Goal: Submit feedback/report problem: Submit feedback/report problem

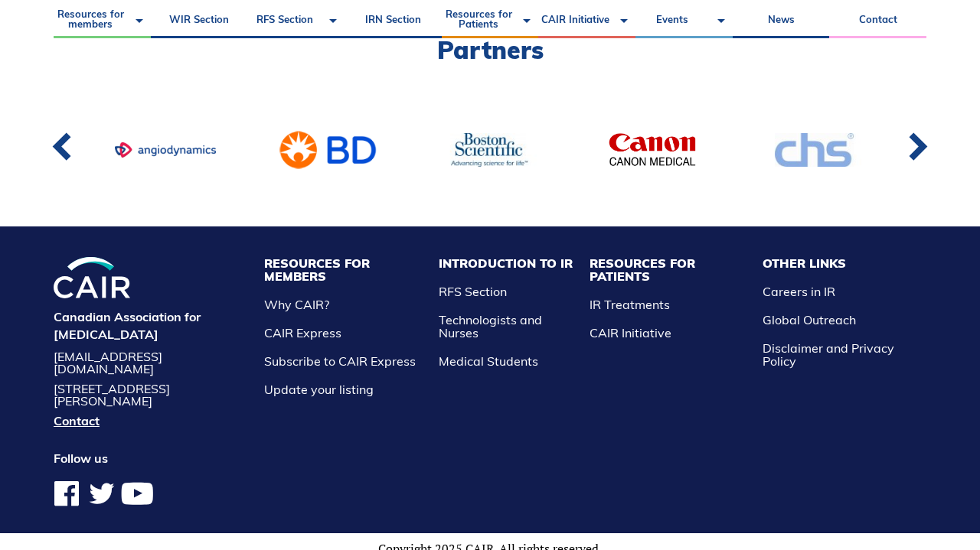
scroll to position [1249, 0]
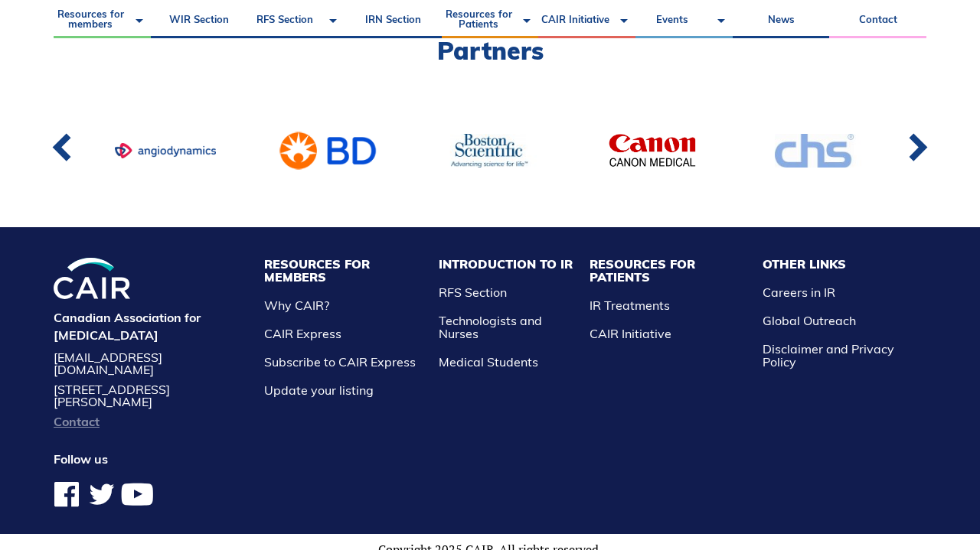
click at [84, 416] on link "Contact" at bounding box center [151, 422] width 195 height 12
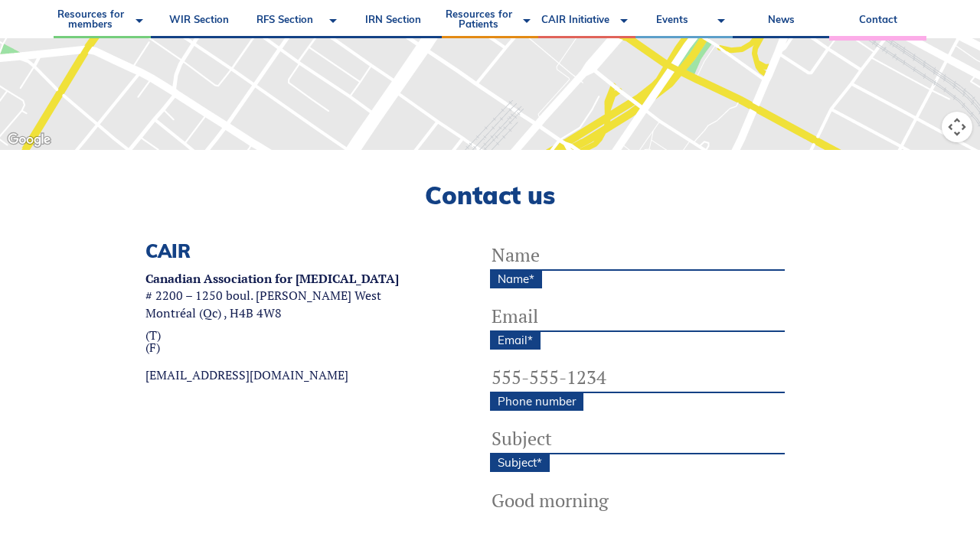
scroll to position [362, 0]
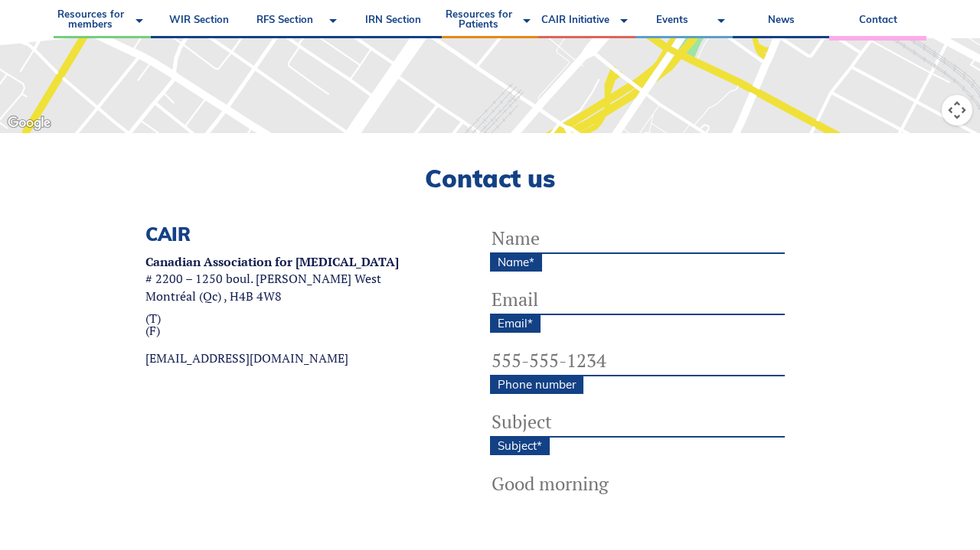
click at [541, 243] on input "Name *" at bounding box center [637, 239] width 295 height 31
type input "j"
type input "Jackie"
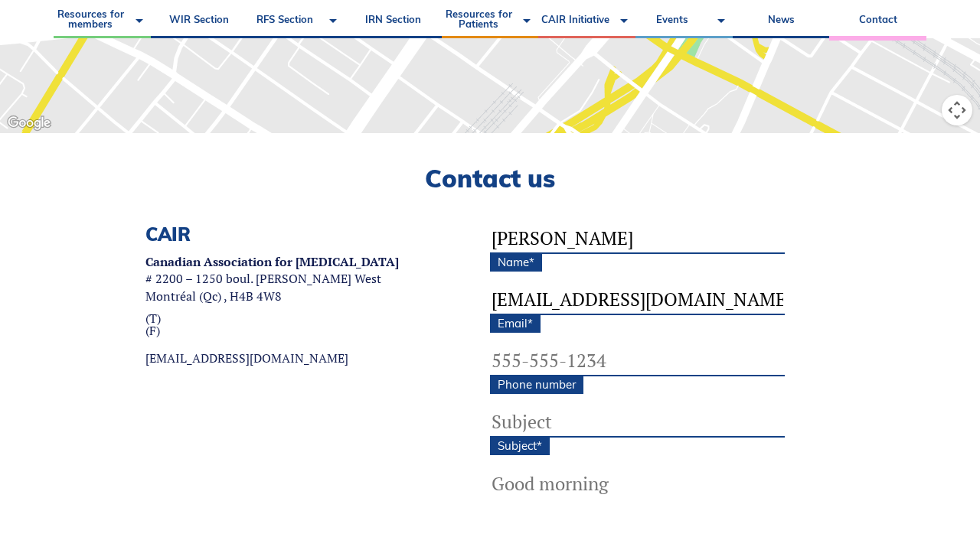
type input "jgarnhum@yahoo.com"
type input "(403) 554-1364"
click at [531, 428] on input "Subject *" at bounding box center [637, 422] width 295 height 31
type input "Auto renew"
click at [511, 487] on textarea "Message *" at bounding box center [637, 531] width 295 height 122
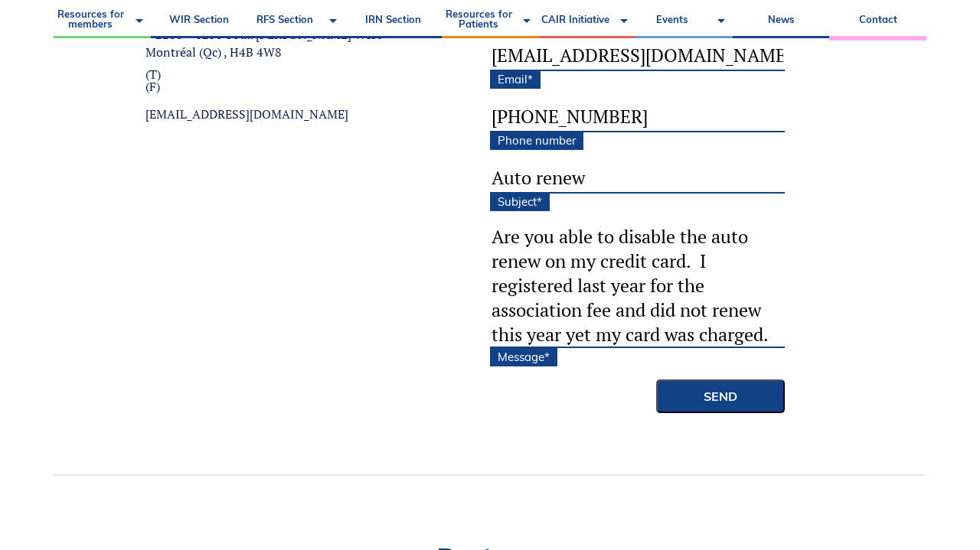
scroll to position [52, 0]
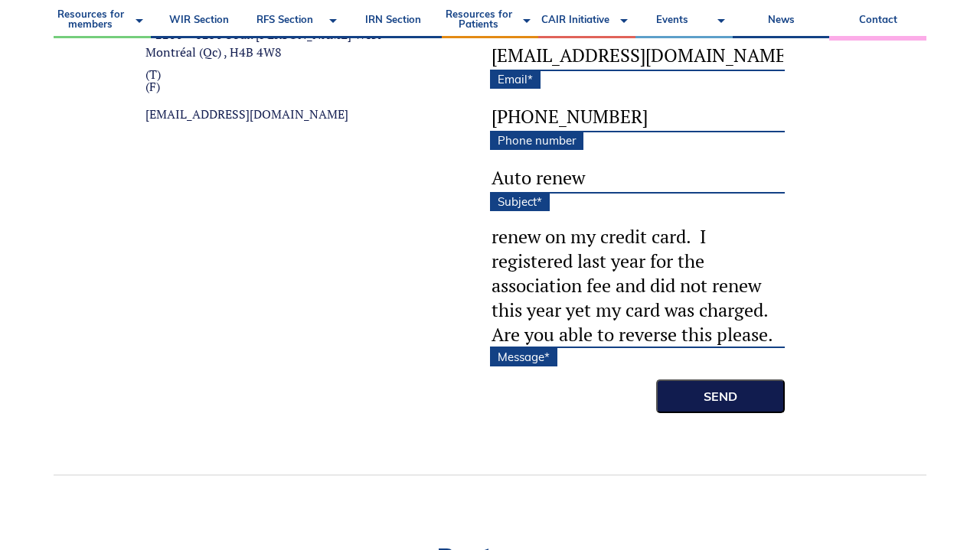
type textarea "Hi there Are you able to disable the auto renew on my credit card. I registered…"
click at [726, 399] on input "Send" at bounding box center [720, 397] width 129 height 34
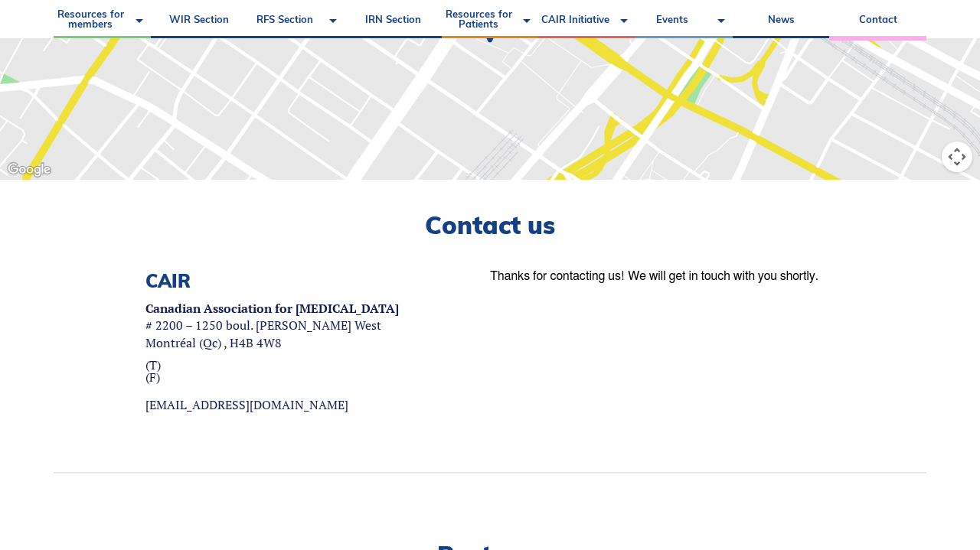
scroll to position [317, 0]
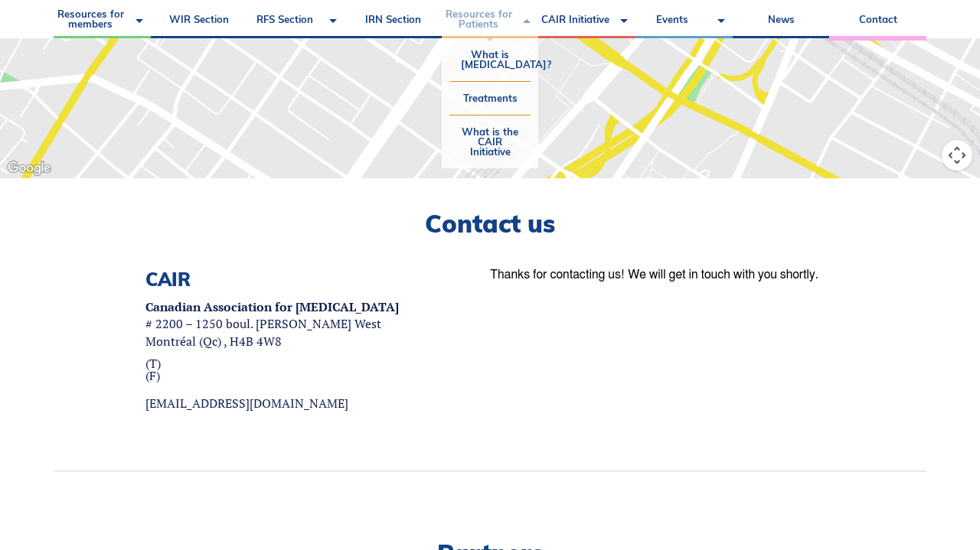
click at [502, 0] on link "Resources for Patients" at bounding box center [490, 19] width 97 height 38
